Goal: Task Accomplishment & Management: Use online tool/utility

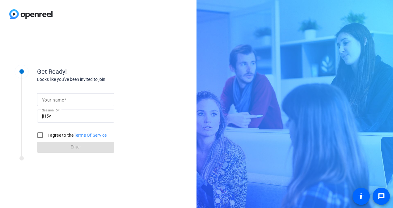
click at [69, 101] on input "Your name" at bounding box center [75, 99] width 67 height 7
type input "[PERSON_NAME]"
click at [40, 136] on input "I agree to the Terms Of Service" at bounding box center [40, 135] width 12 height 12
checkbox input "true"
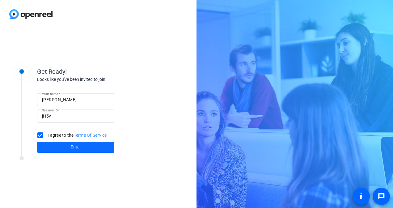
click at [72, 147] on span "Enter" at bounding box center [76, 147] width 10 height 6
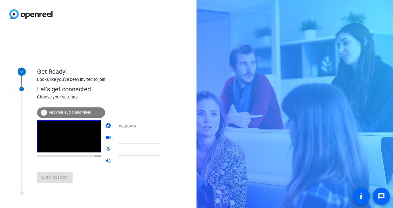
click at [73, 114] on div "info Test your audio and video" at bounding box center [71, 112] width 68 height 10
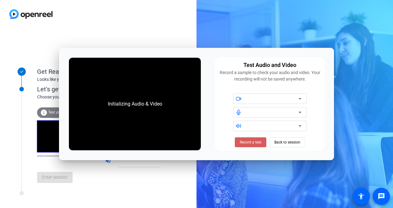
click at [253, 144] on span "Record a test" at bounding box center [250, 142] width 22 height 6
click at [261, 100] on div at bounding box center [272, 98] width 52 height 7
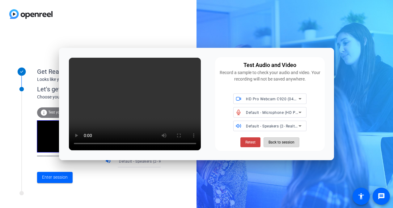
click at [288, 143] on span "Back to session" at bounding box center [281, 142] width 26 height 12
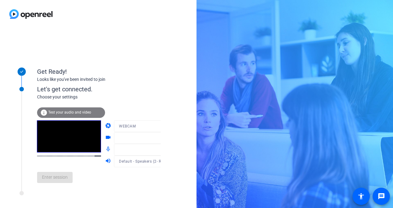
click at [56, 177] on div "Enter session" at bounding box center [105, 177] width 136 height 20
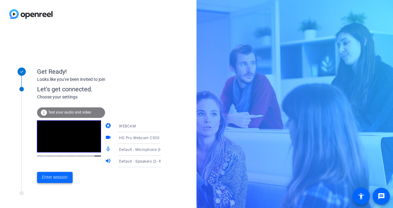
click at [55, 178] on span "Enter session" at bounding box center [55, 177] width 26 height 6
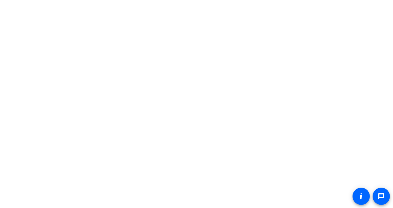
click at [55, 178] on div at bounding box center [196, 104] width 393 height 208
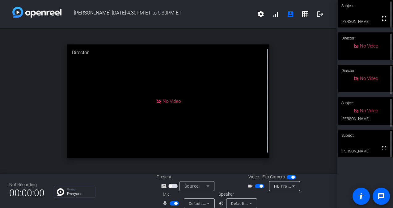
click at [355, 146] on video at bounding box center [365, 143] width 55 height 27
